Goal: Contribute content: Add original content to the website for others to see

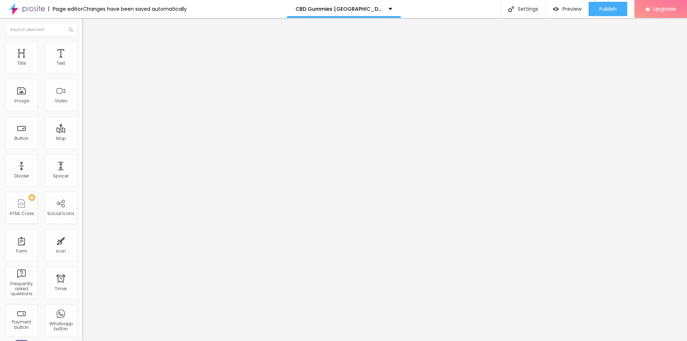
click at [82, 62] on span "Add image" at bounding box center [96, 58] width 29 height 6
click at [82, 72] on input "text" at bounding box center [125, 68] width 86 height 7
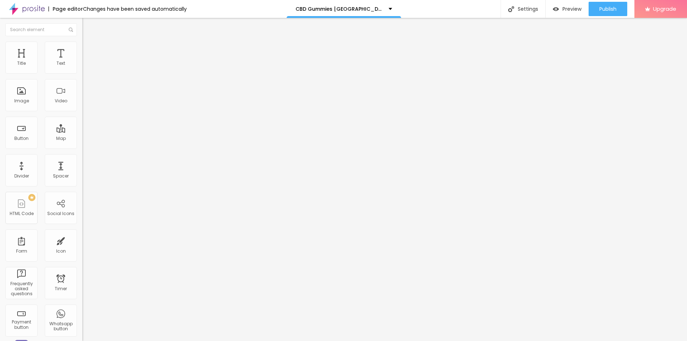
paste input "Nature's Reserve CBD Gummies"
type input "Nature's Reserve CBD Gummies"
click at [82, 147] on input "https://" at bounding box center [125, 142] width 86 height 7
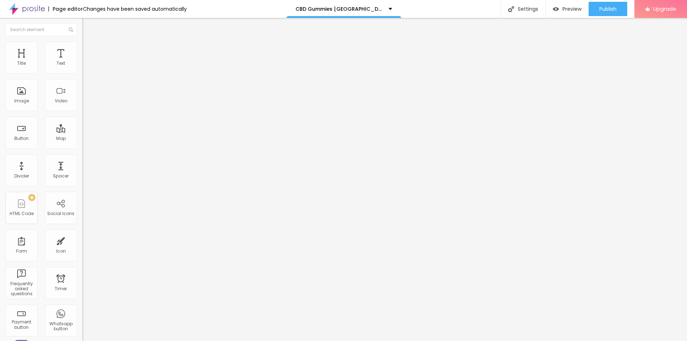
paste input "[DOMAIN_NAME][URL]"
type input "[URL][DOMAIN_NAME]"
click at [82, 48] on li "Style" at bounding box center [123, 44] width 82 height 7
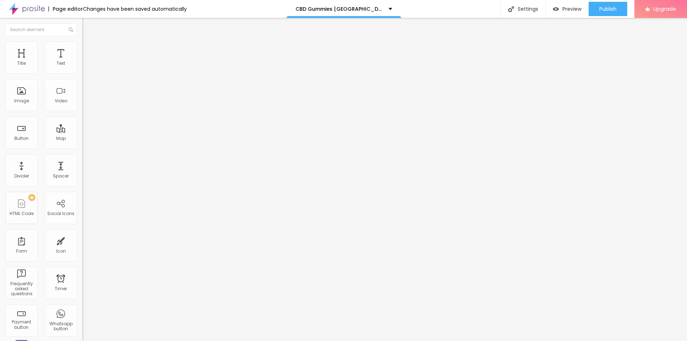
type input "80"
type input "75"
type input "70"
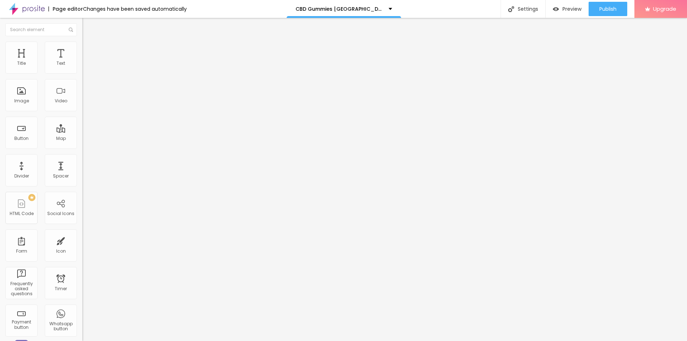
type input "70"
type input "65"
type input "60"
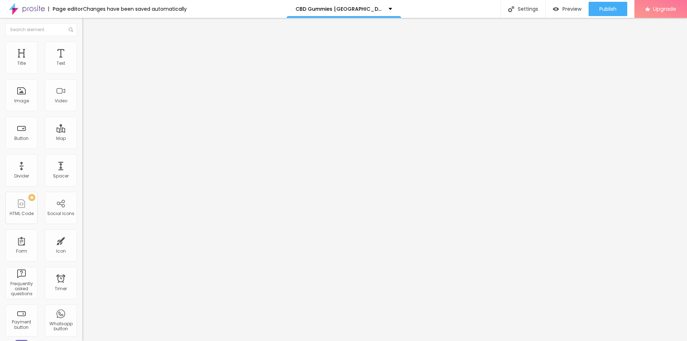
type input "55"
type input "50"
type input "45"
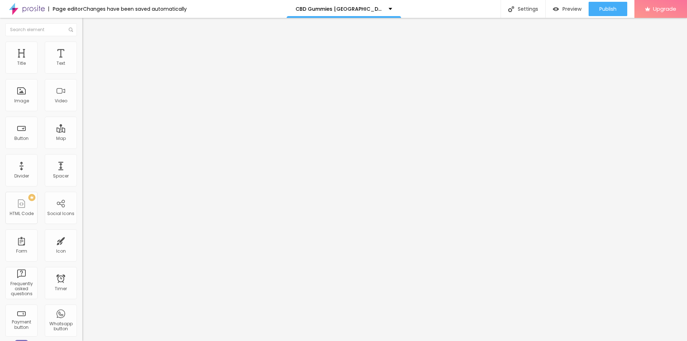
drag, startPoint x: 74, startPoint y: 77, endPoint x: 35, endPoint y: 78, distance: 39.4
type input "45"
click at [82, 73] on input "range" at bounding box center [105, 71] width 46 height 6
type input "10"
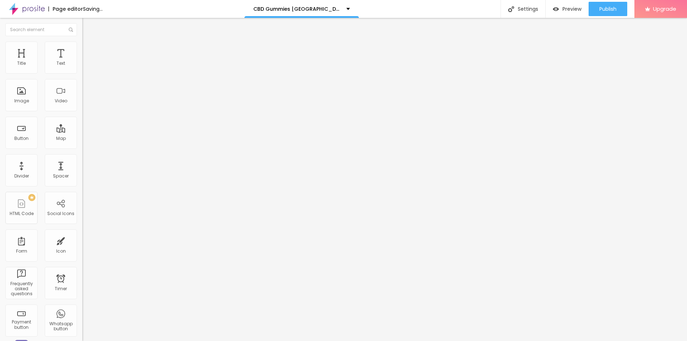
type input "8"
type input "12"
type input "20"
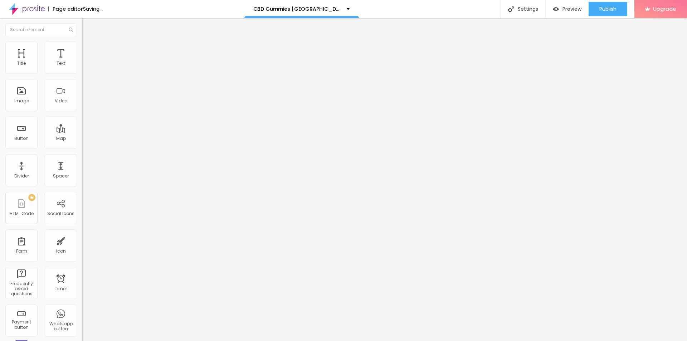
type input "20"
type input "22"
type input "28"
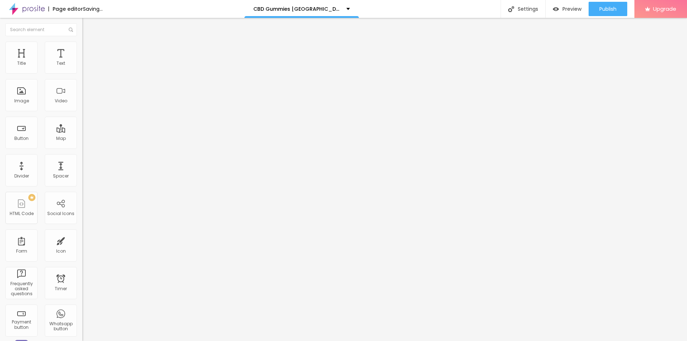
type input "31"
type input "35"
type input "38"
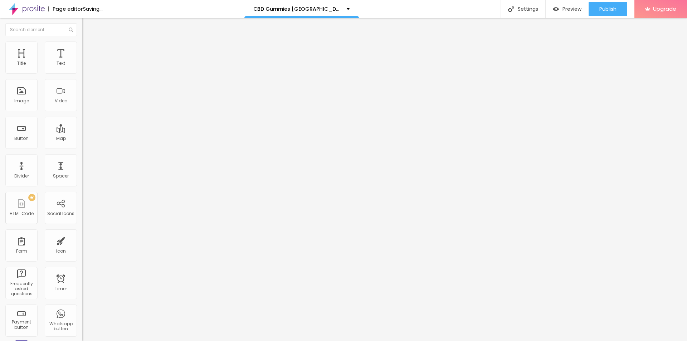
type input "38"
type input "59"
type input "71"
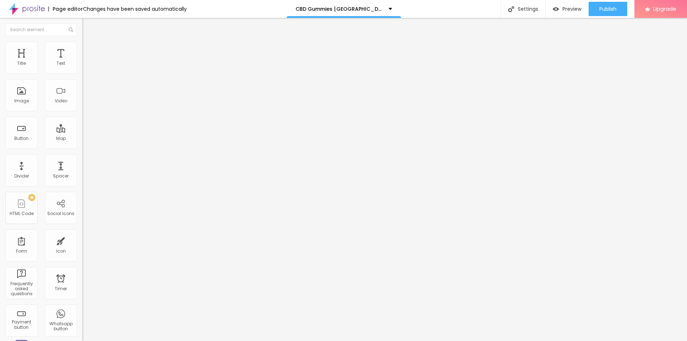
type input "69"
type input "51"
type input "46"
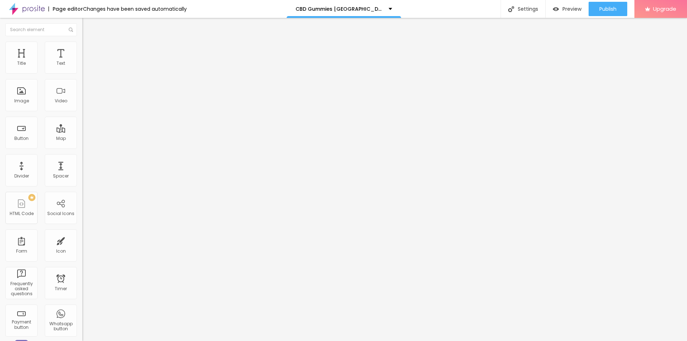
type input "46"
type input "43"
type input "41"
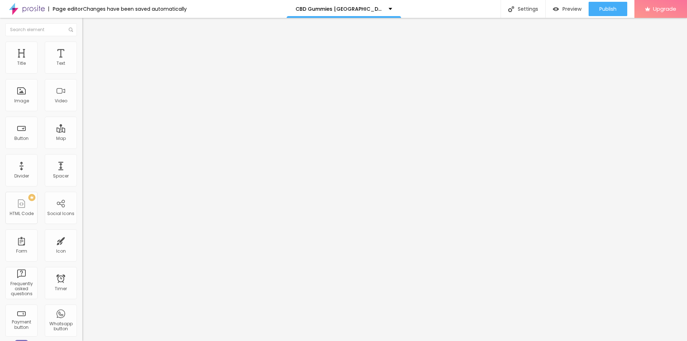
type input "36"
type input "33"
type input "30"
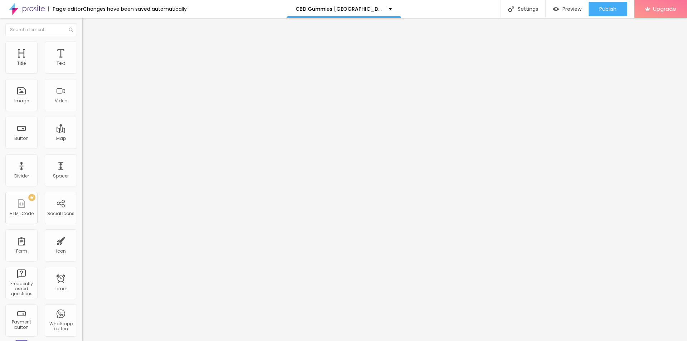
type input "30"
type input "28"
type input "26"
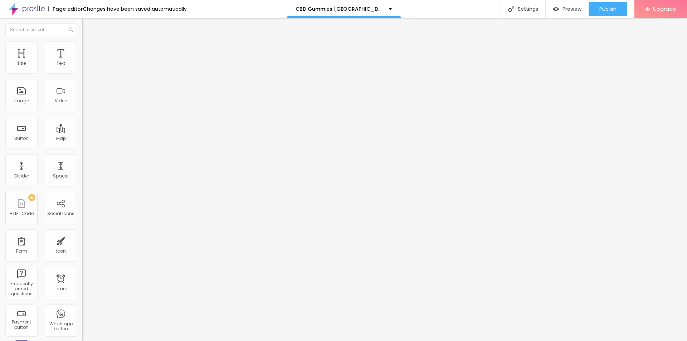
type input "23"
type input "21"
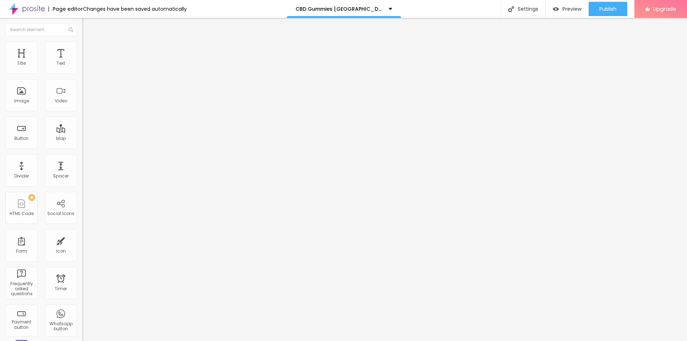
click at [82, 157] on input "range" at bounding box center [105, 160] width 46 height 6
drag, startPoint x: 32, startPoint y: 74, endPoint x: 48, endPoint y: 78, distance: 16.6
click at [82, 74] on div at bounding box center [123, 71] width 82 height 6
type input "40"
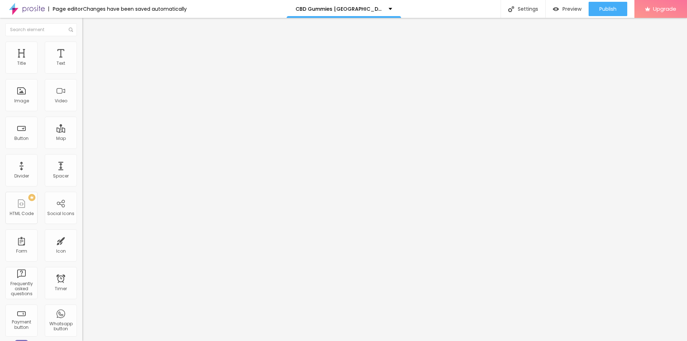
type input "45"
type input "50"
drag, startPoint x: 32, startPoint y: 75, endPoint x: 38, endPoint y: 76, distance: 5.8
type input "50"
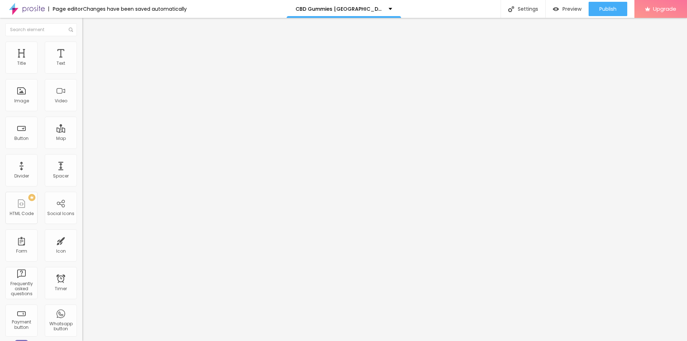
click at [82, 73] on input "range" at bounding box center [105, 71] width 46 height 6
click at [602, 10] on span "Publish" at bounding box center [607, 9] width 17 height 6
click at [82, 48] on li "Style" at bounding box center [123, 44] width 82 height 7
type input "55"
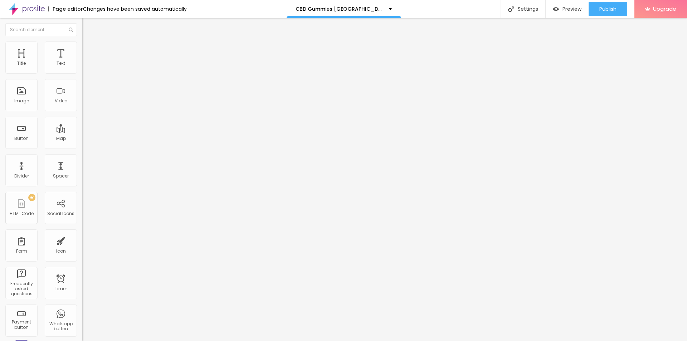
type input "60"
type input "65"
type input "70"
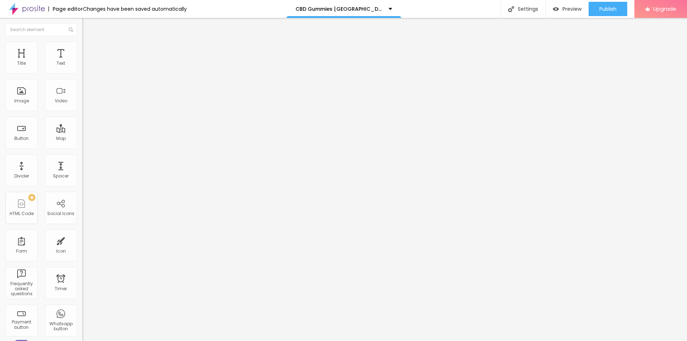
type input "70"
type input "75"
type input "80"
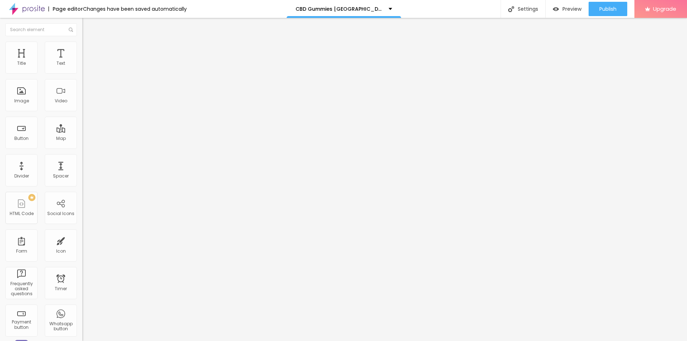
type input "75"
type input "70"
type input "65"
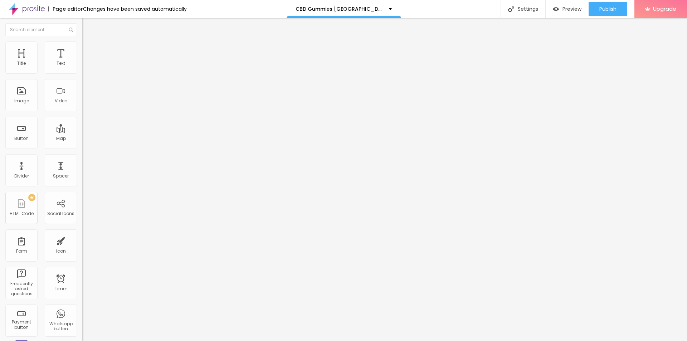
type input "65"
type input "60"
type input "55"
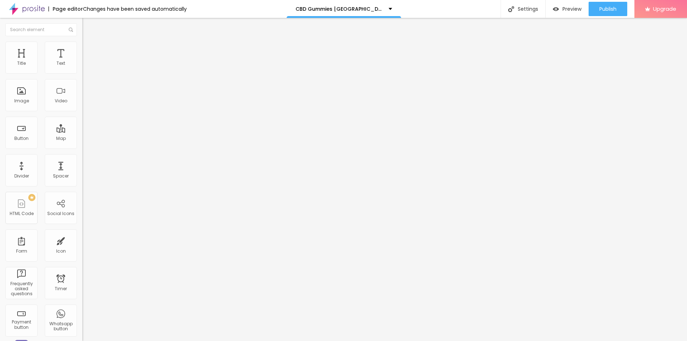
drag, startPoint x: 39, startPoint y: 75, endPoint x: 18, endPoint y: 84, distance: 23.1
click at [82, 73] on input "range" at bounding box center [105, 71] width 46 height 6
type input "50"
type input "2"
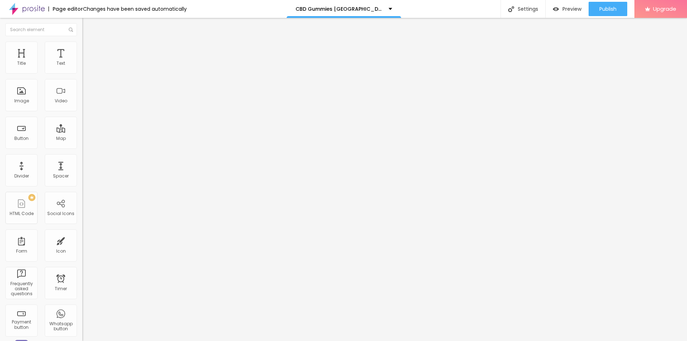
type input "2"
type input "0"
drag, startPoint x: 20, startPoint y: 92, endPoint x: 10, endPoint y: 92, distance: 10.4
type input "0"
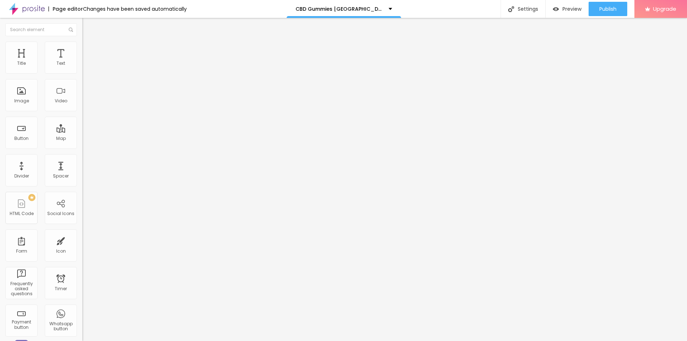
click at [82, 157] on input "range" at bounding box center [105, 160] width 46 height 6
click at [85, 104] on icon "button" at bounding box center [87, 101] width 4 height 4
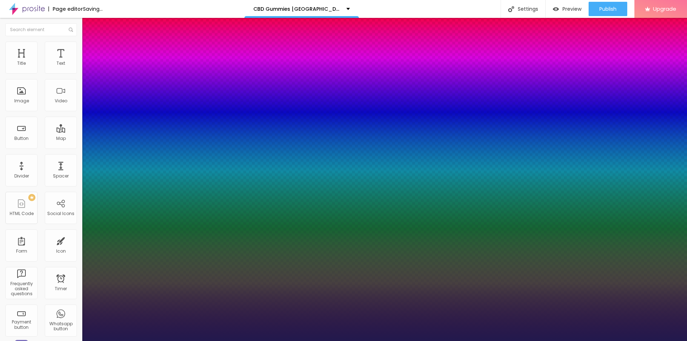
type input "17"
type input "1"
type input "20"
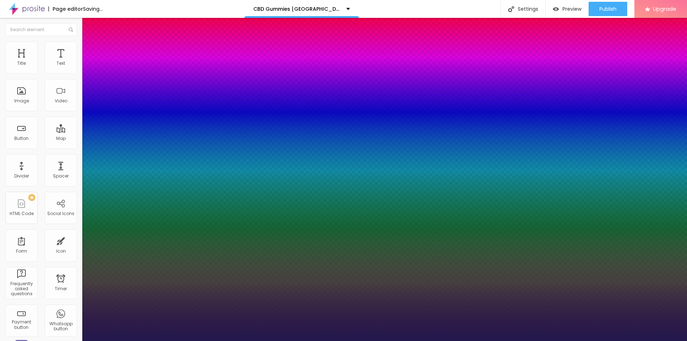
type input "1"
type input "21"
type input "1"
type input "22"
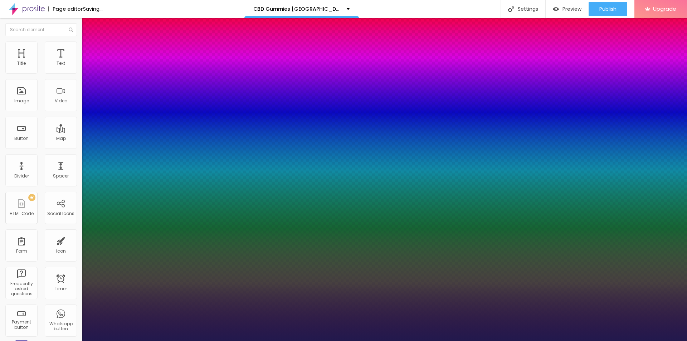
type input "22"
type input "1"
type input "23"
type input "1"
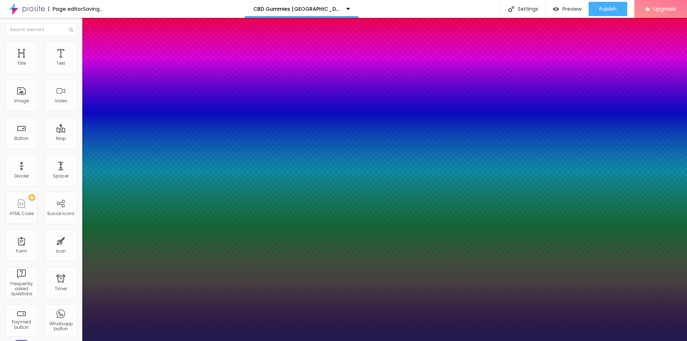
type input "24"
type input "1"
type input "25"
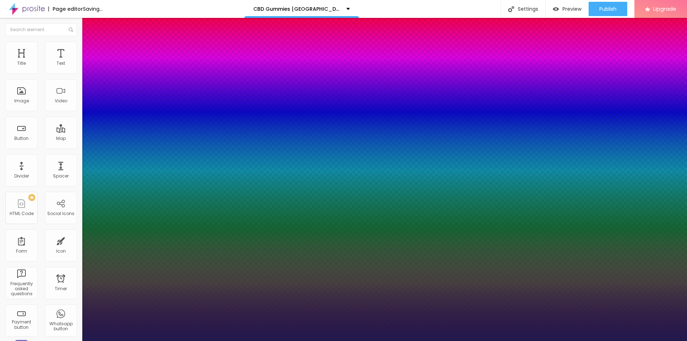
type input "1"
type input "26"
type input "1"
type input "27"
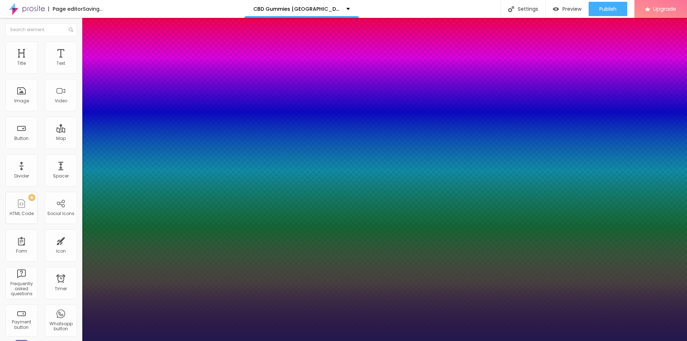
type input "27"
type input "1"
type input "28"
type input "1"
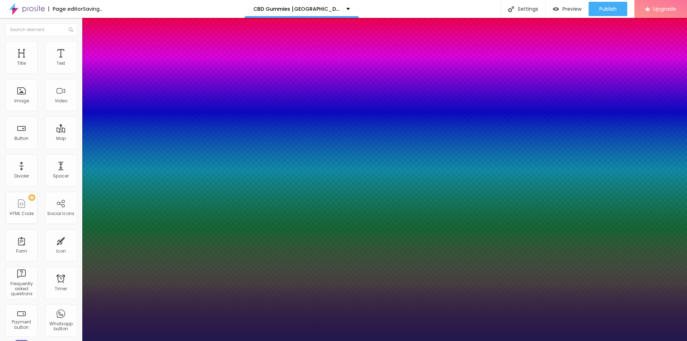
type input "29"
type input "1"
type input "31"
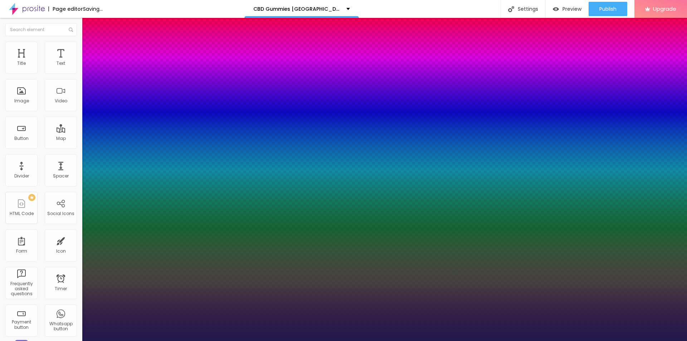
type input "1"
drag, startPoint x: 97, startPoint y: 203, endPoint x: 105, endPoint y: 204, distance: 8.3
type input "31"
click at [340, 340] on div at bounding box center [343, 341] width 687 height 0
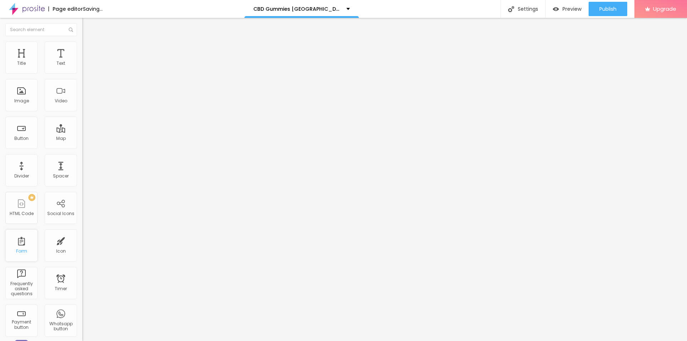
click at [18, 247] on div "Form" at bounding box center [21, 245] width 32 height 32
